Goal: Book appointment/travel/reservation

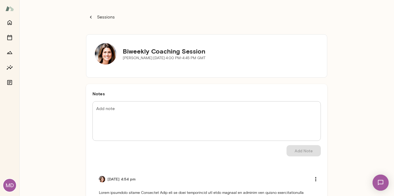
click at [89, 17] on icon "button" at bounding box center [91, 17] width 6 height 6
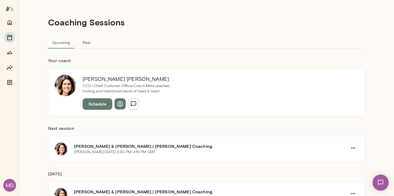
click at [93, 100] on button "Schedule" at bounding box center [97, 103] width 30 height 11
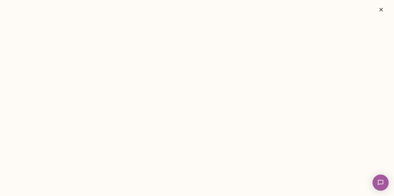
click at [382, 182] on img at bounding box center [380, 183] width 22 height 22
click at [24, 37] on div "Chats" at bounding box center [20, 35] width 8 height 4
click at [38, 21] on div "[PERSON_NAME] [DATE] It look like I was!!!" at bounding box center [40, 19] width 80 height 3
click at [23, 33] on div at bounding box center [20, 30] width 6 height 6
click at [380, 12] on icon "button" at bounding box center [380, 9] width 6 height 6
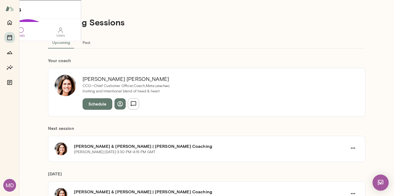
click at [247, 74] on div "[PERSON_NAME] CCO—Chief Customer Officer,Coach, Meta ( she/her ) Inviting and I…" at bounding box center [206, 92] width 317 height 48
click at [173, 89] on div "[PERSON_NAME] CCO—Chief Customer Officer,Coach, Meta ( she/her ) Inviting and I…" at bounding box center [126, 92] width 100 height 35
click at [206, 83] on div "[PERSON_NAME] CCO—Chief Customer Officer,Coach, Meta ( she/her ) Inviting and I…" at bounding box center [206, 92] width 317 height 48
click at [93, 104] on button "Schedule" at bounding box center [97, 103] width 30 height 11
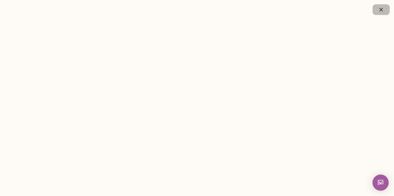
click at [382, 12] on icon "button" at bounding box center [380, 9] width 6 height 6
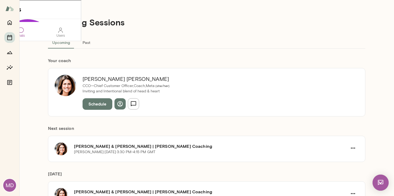
click at [96, 103] on button "Schedule" at bounding box center [97, 103] width 30 height 11
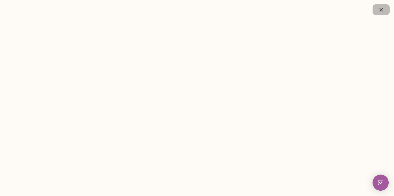
click at [380, 12] on icon "button" at bounding box center [380, 9] width 6 height 6
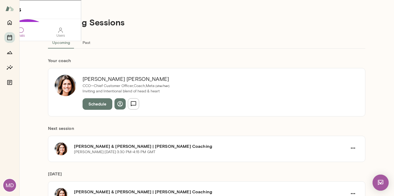
click at [212, 162] on div "[DATE] [PERSON_NAME] & [PERSON_NAME] | [PERSON_NAME] Coaching [PERSON_NAME][DAT…" at bounding box center [206, 185] width 317 height 46
click at [204, 104] on div "[PERSON_NAME] CCO—Chief Customer Officer,Coach, Meta ( she/her ) Inviting and I…" at bounding box center [206, 92] width 317 height 48
click at [101, 104] on button "Schedule" at bounding box center [97, 103] width 30 height 11
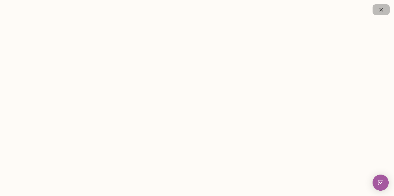
click at [380, 10] on icon "button" at bounding box center [380, 9] width 3 height 3
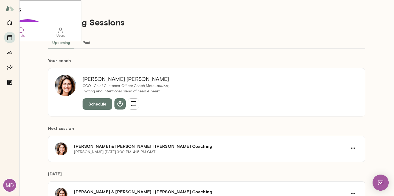
click at [375, 183] on img at bounding box center [380, 183] width 16 height 16
click at [99, 102] on button "Schedule" at bounding box center [97, 103] width 30 height 11
